Goal: Find contact information: Find contact information

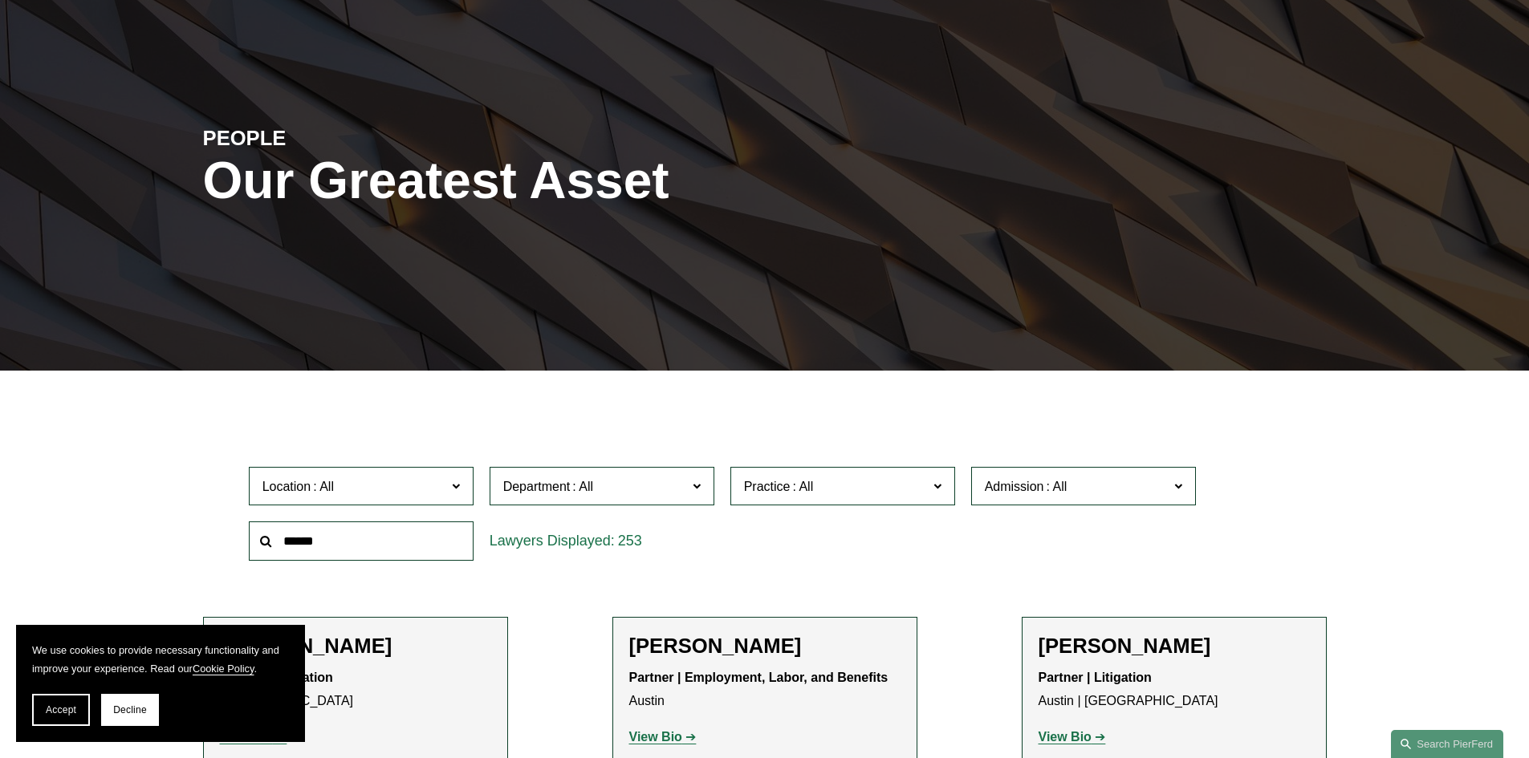
scroll to position [220, 0]
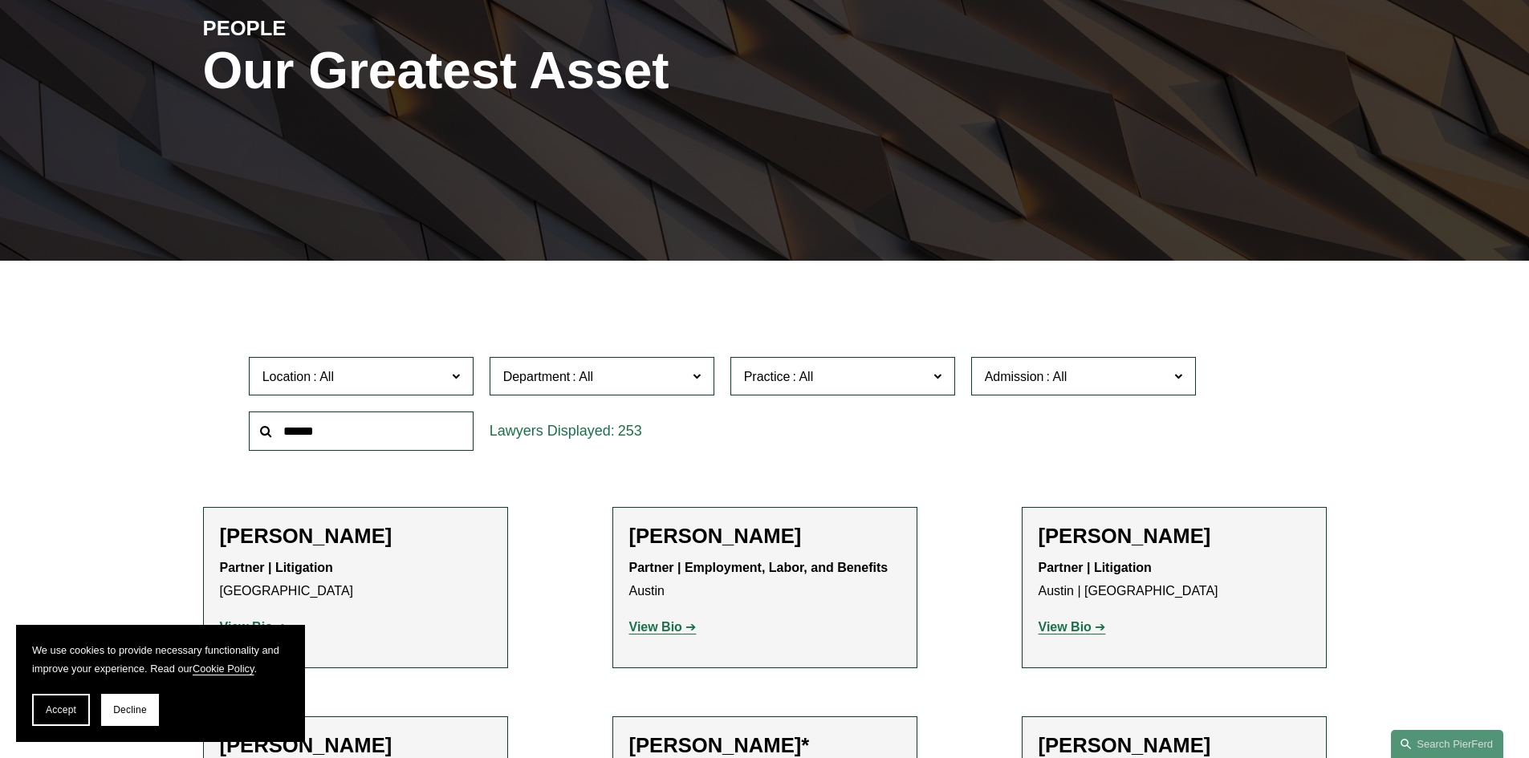
click at [453, 376] on span at bounding box center [455, 375] width 8 height 21
click at [0, 0] on link "[GEOGRAPHIC_DATA]" at bounding box center [0, 0] width 0 height 0
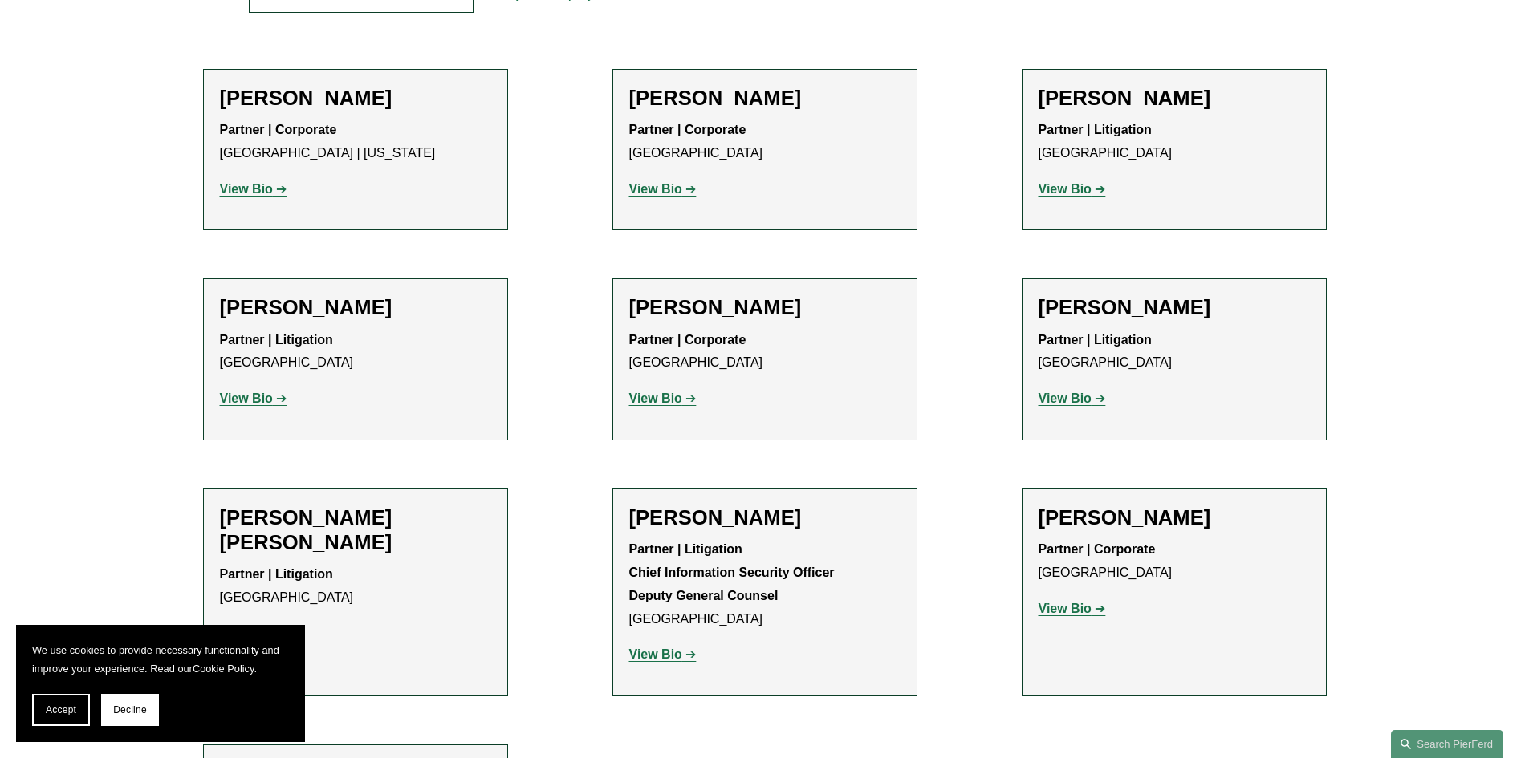
scroll to position [686, 0]
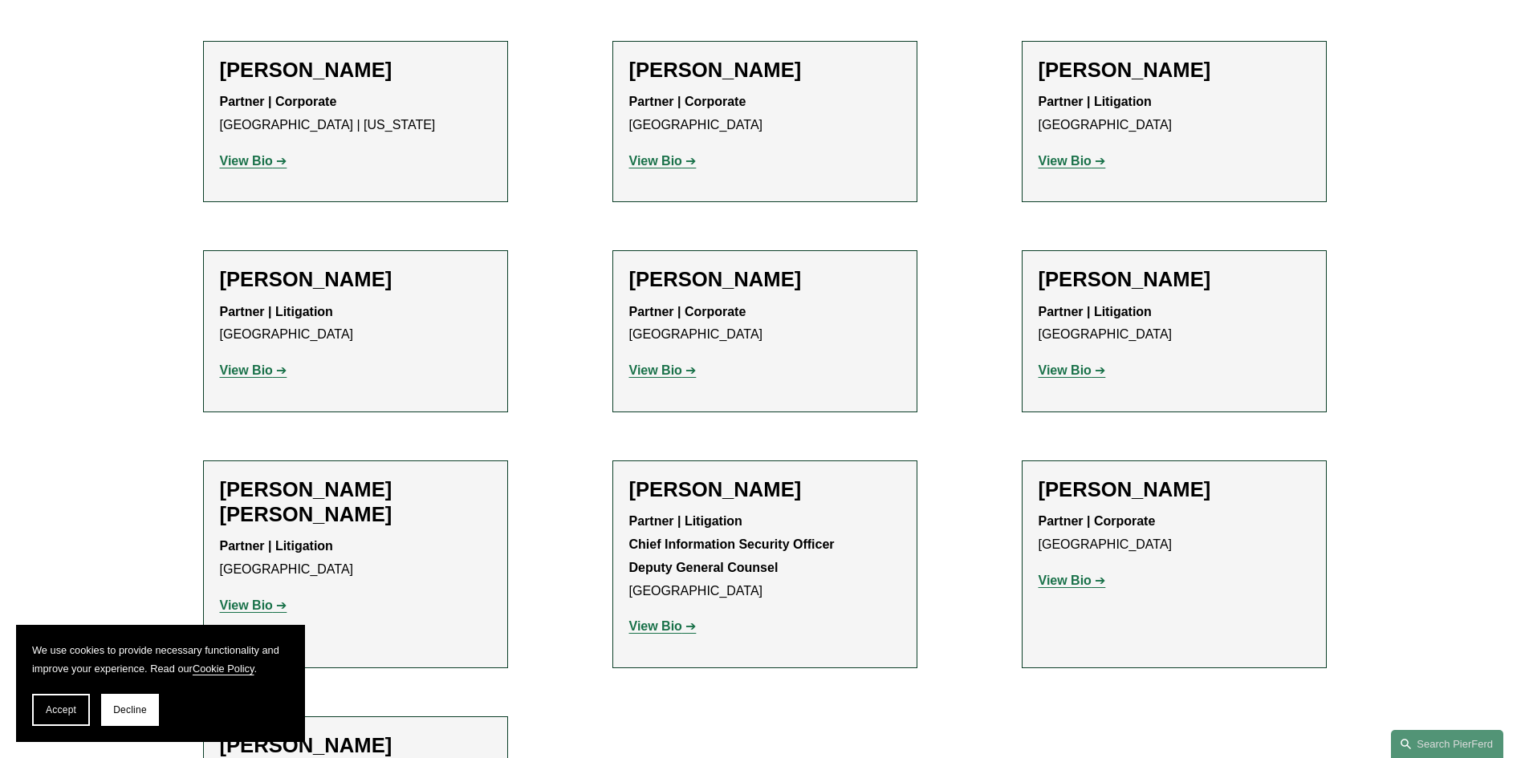
click at [1070, 365] on strong "View Bio" at bounding box center [1064, 371] width 53 height 14
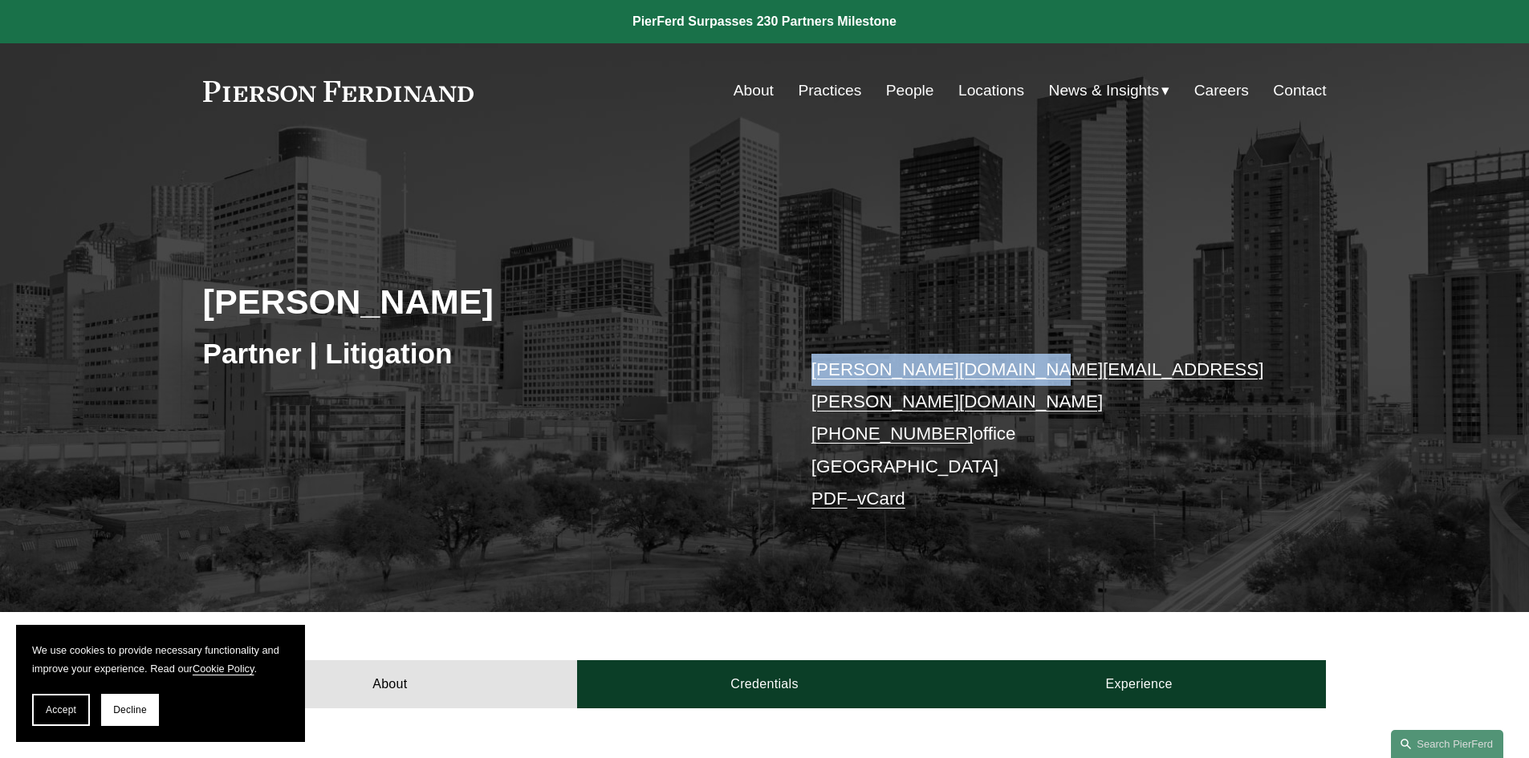
drag, startPoint x: 1029, startPoint y: 368, endPoint x: 808, endPoint y: 370, distance: 220.7
click at [808, 370] on div "Andrea L. Kim Partner | Litigation andrea.kim@pierferd.com +1.832.460.8140 offi…" at bounding box center [764, 399] width 1529 height 428
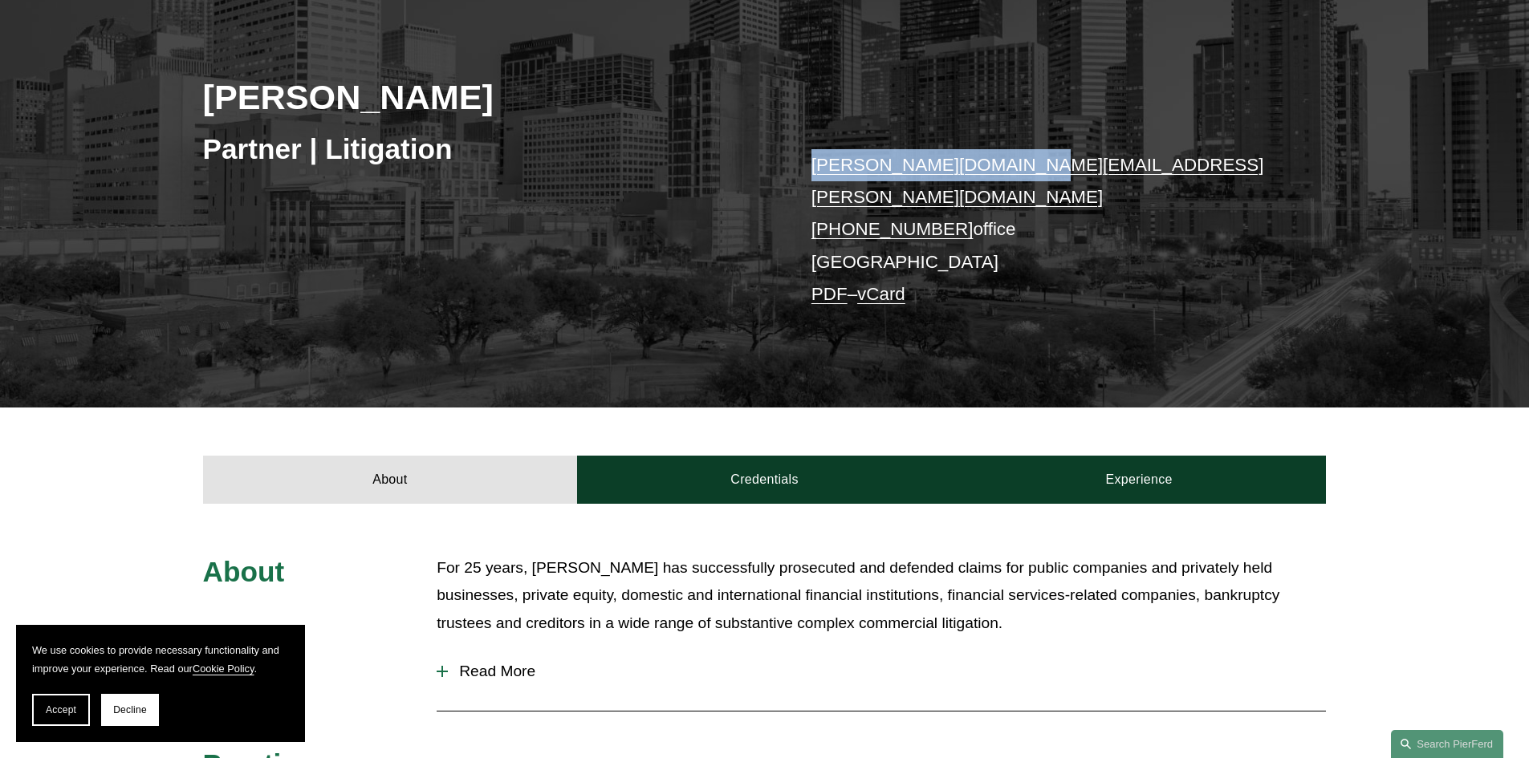
scroll to position [227, 0]
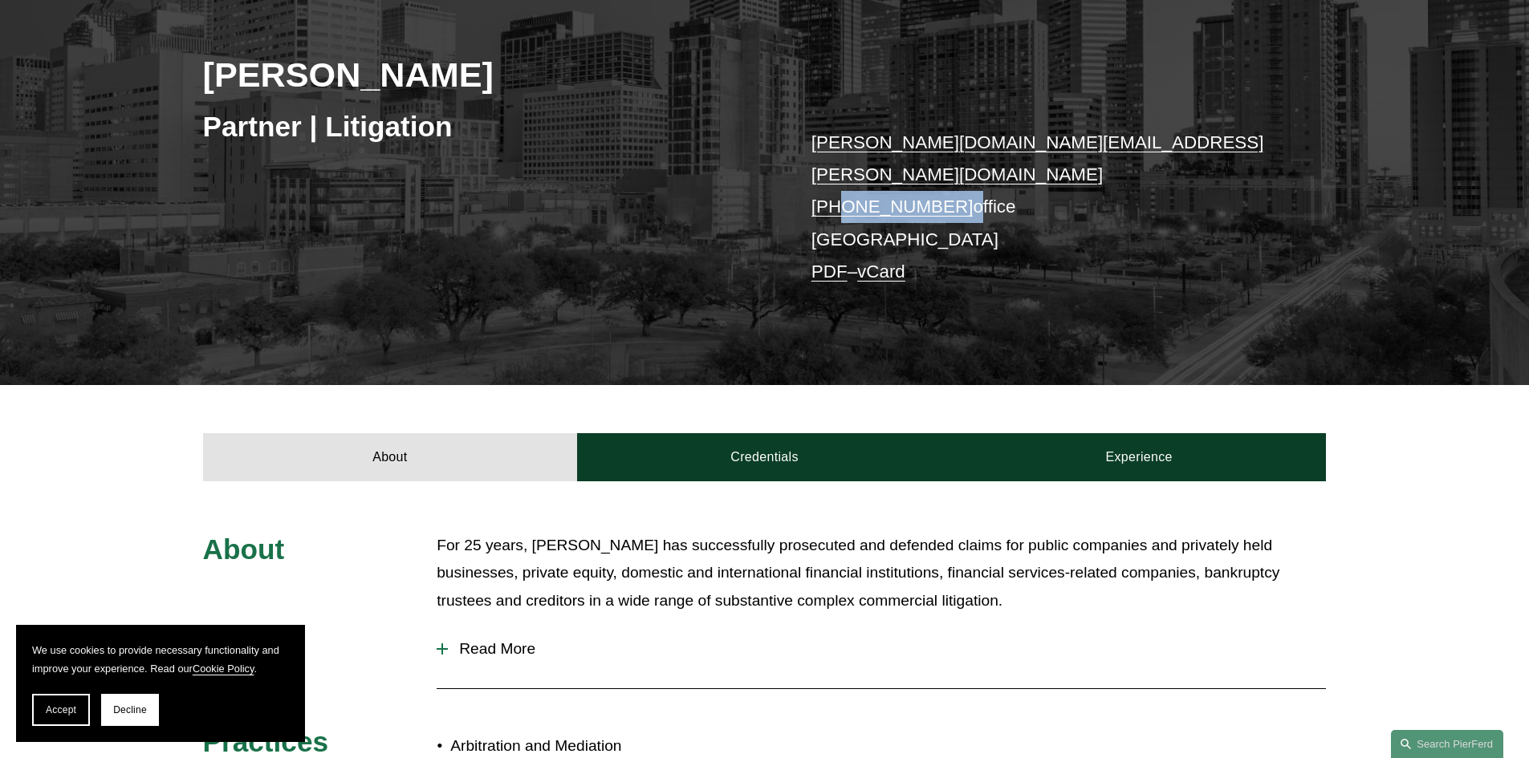
drag, startPoint x: 949, startPoint y: 172, endPoint x: 841, endPoint y: 169, distance: 108.4
click at [841, 169] on p "andrea.kim@pierferd.com +1.832.460.8140 office Houston PDF – vCard" at bounding box center [1045, 208] width 468 height 162
copy p "832.460.8140"
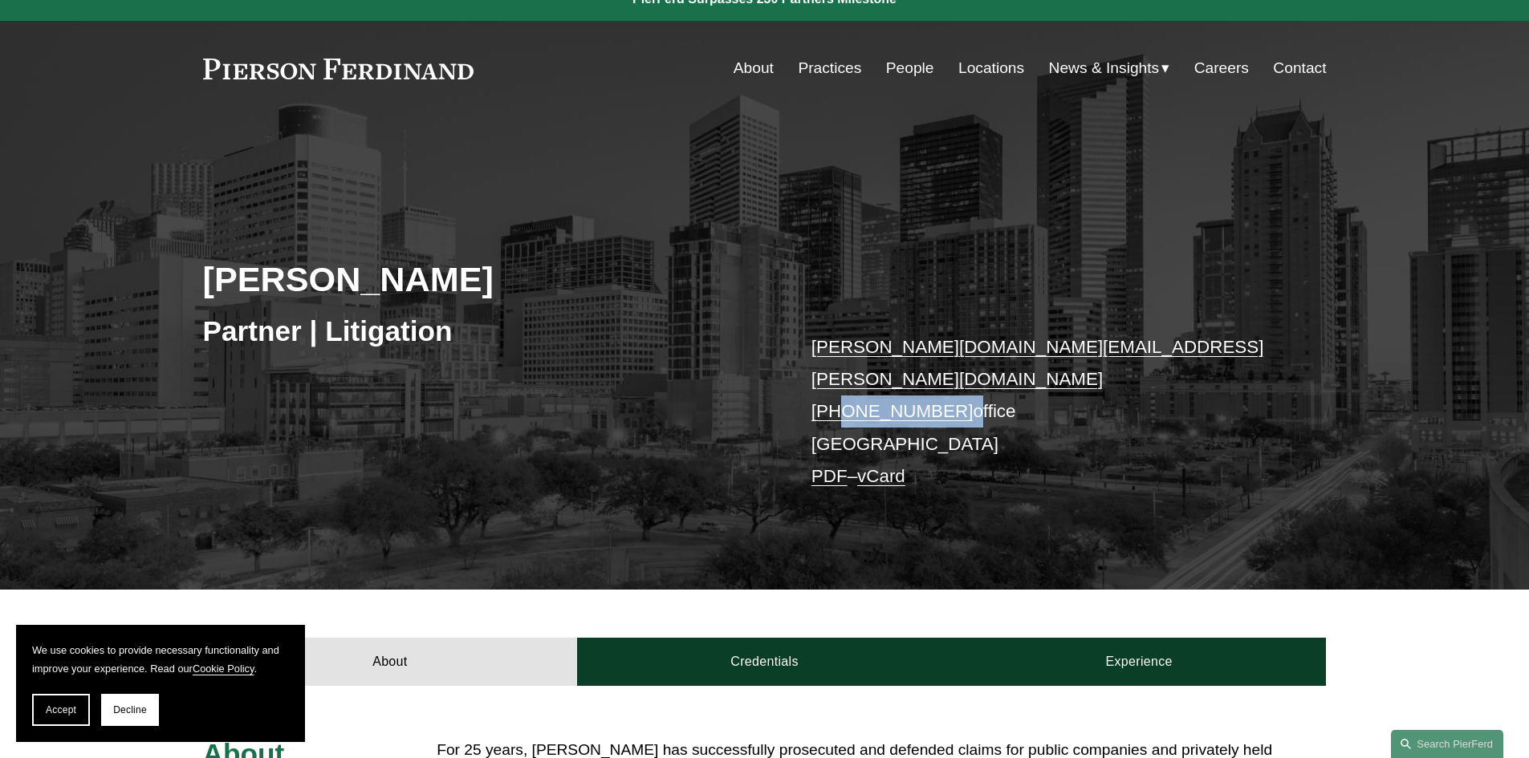
scroll to position [0, 0]
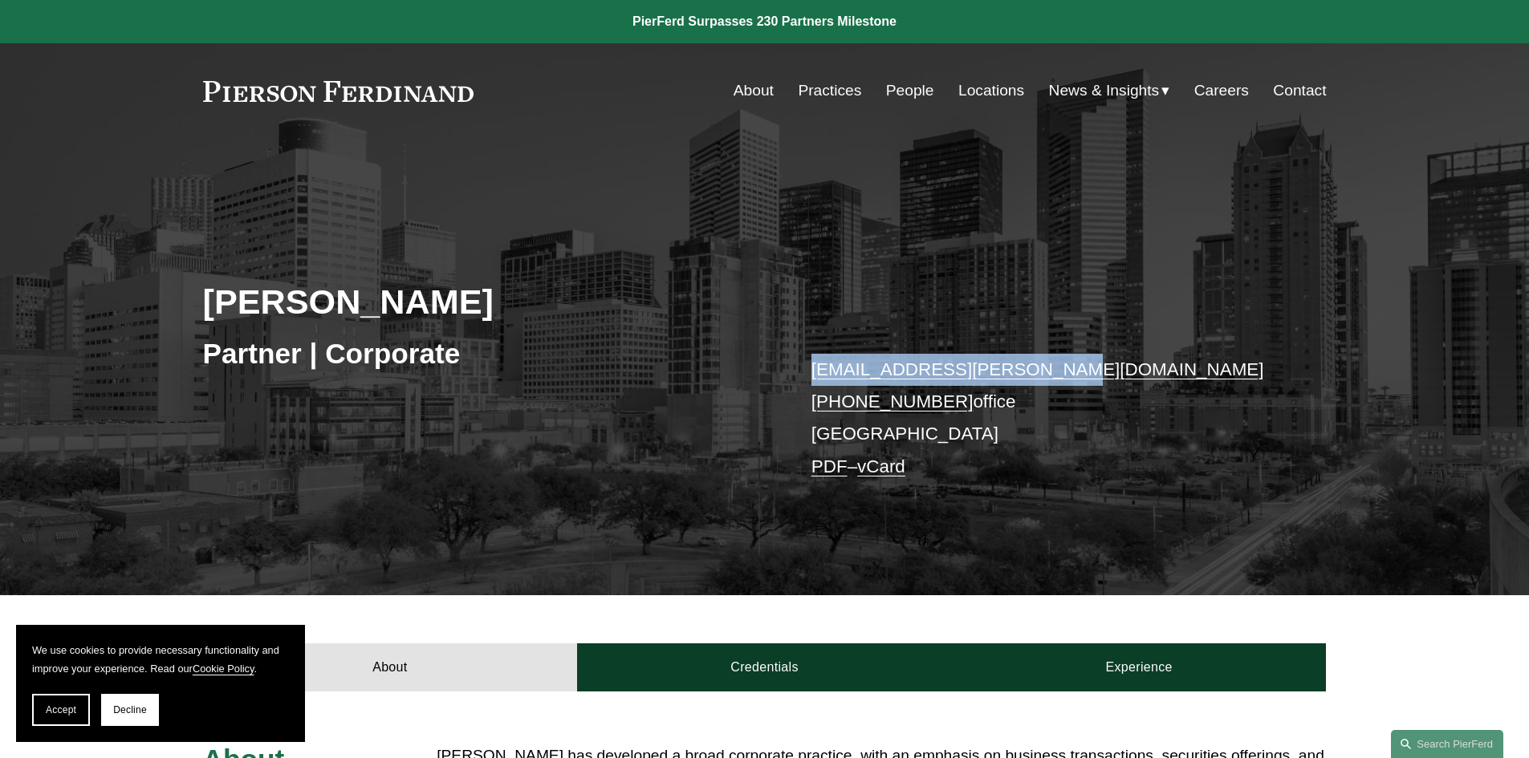
drag, startPoint x: 1030, startPoint y: 374, endPoint x: 798, endPoint y: 376, distance: 232.7
click at [798, 376] on div "[PERSON_NAME] Partner | Corporate [EMAIL_ADDRESS][PERSON_NAME][DOMAIN_NAME] [PH…" at bounding box center [764, 390] width 1529 height 411
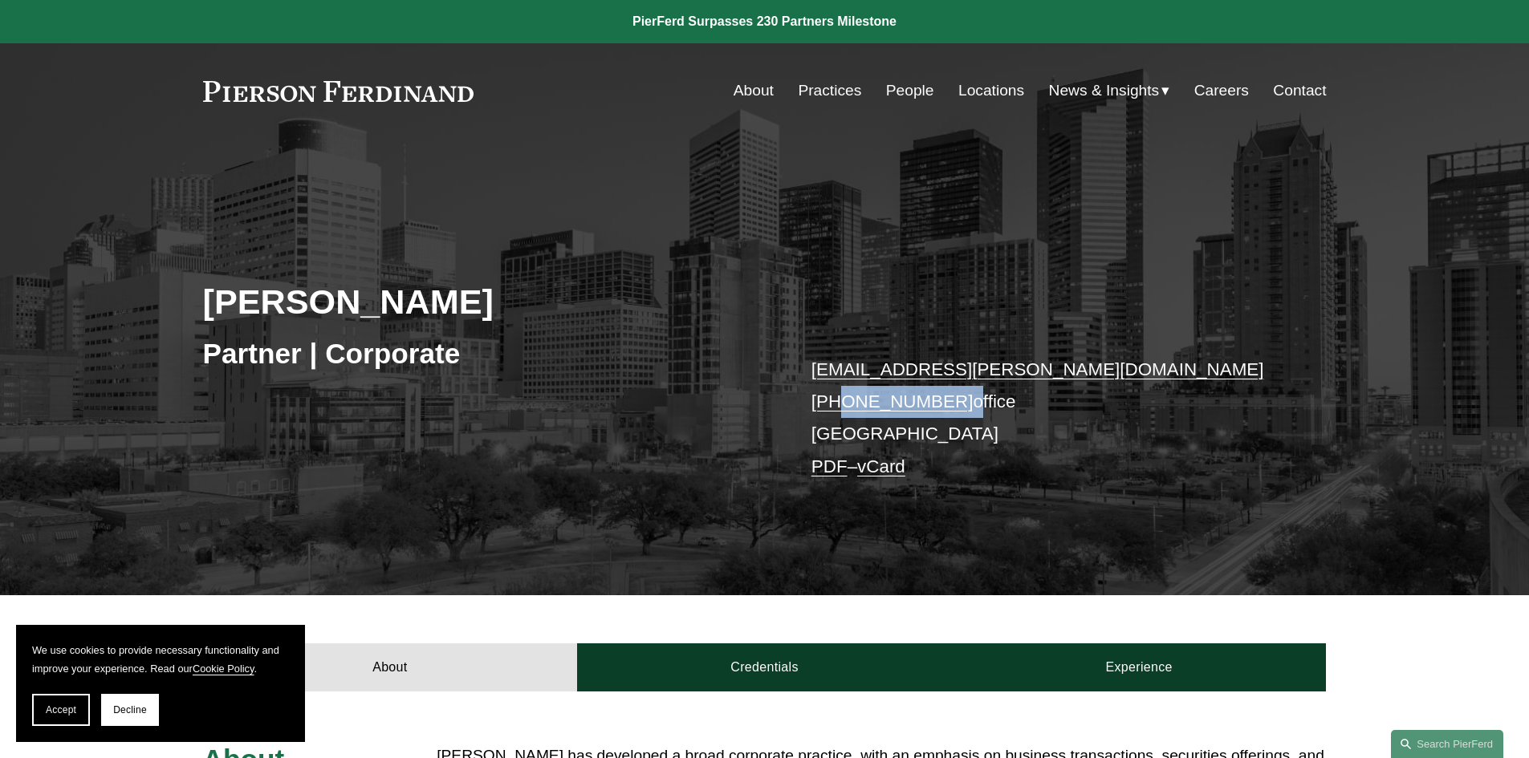
drag, startPoint x: 950, startPoint y: 404, endPoint x: 835, endPoint y: 403, distance: 115.6
click at [835, 403] on p "[EMAIL_ADDRESS][PERSON_NAME][DOMAIN_NAME] [PHONE_NUMBER] office [GEOGRAPHIC_DAT…" at bounding box center [1045, 418] width 468 height 129
copy p "832.460.8143"
